Goal: Check status: Check status

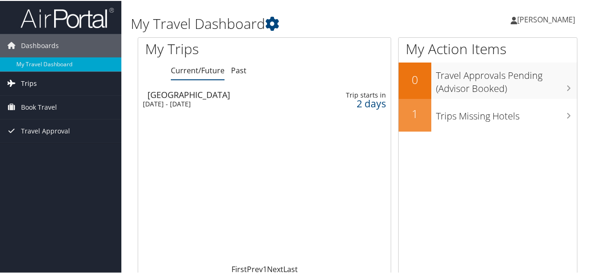
click at [32, 80] on span "Trips" at bounding box center [29, 82] width 16 height 23
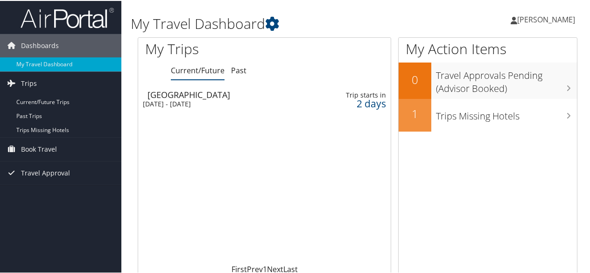
click at [173, 94] on div "[GEOGRAPHIC_DATA]" at bounding box center [224, 94] width 155 height 8
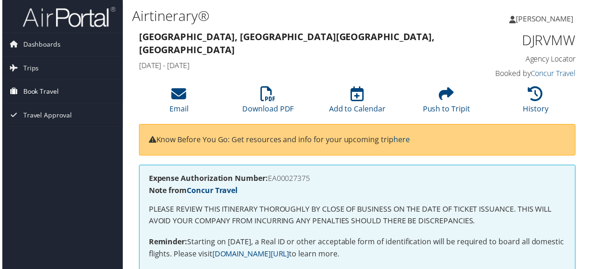
click at [39, 89] on span "Book Travel" at bounding box center [39, 92] width 36 height 23
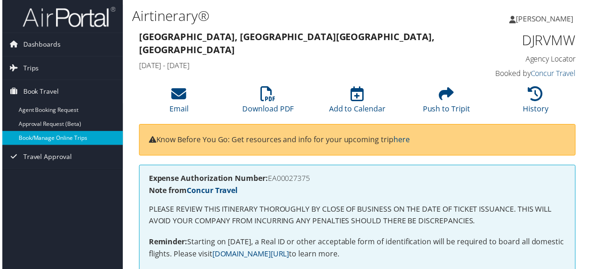
click at [47, 140] on link "Book/Manage Online Trips" at bounding box center [60, 139] width 121 height 14
